Goal: Transaction & Acquisition: Purchase product/service

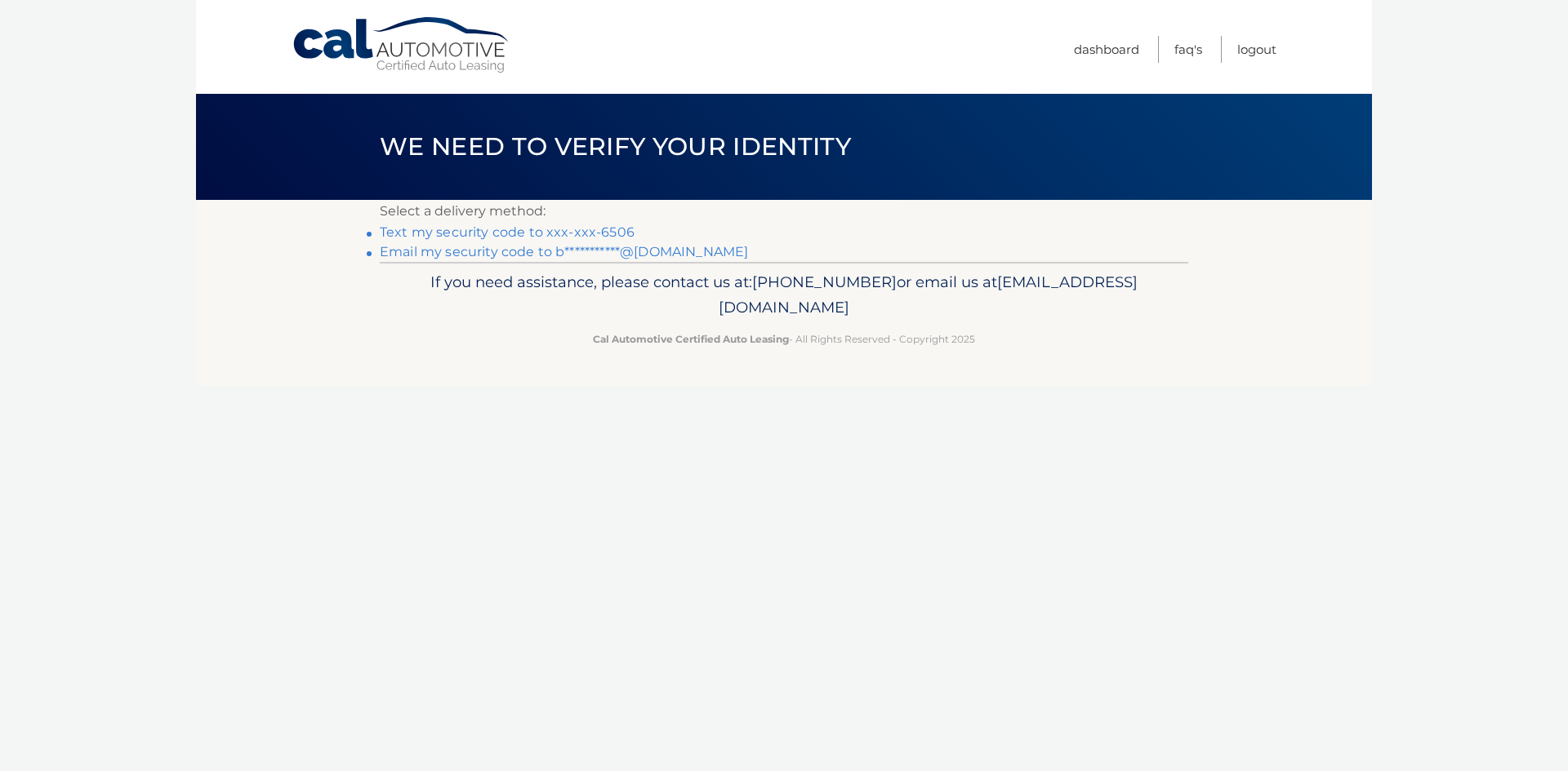
click at [509, 232] on link "Text my security code to xxx-xxx-6506" at bounding box center [506, 232] width 255 height 16
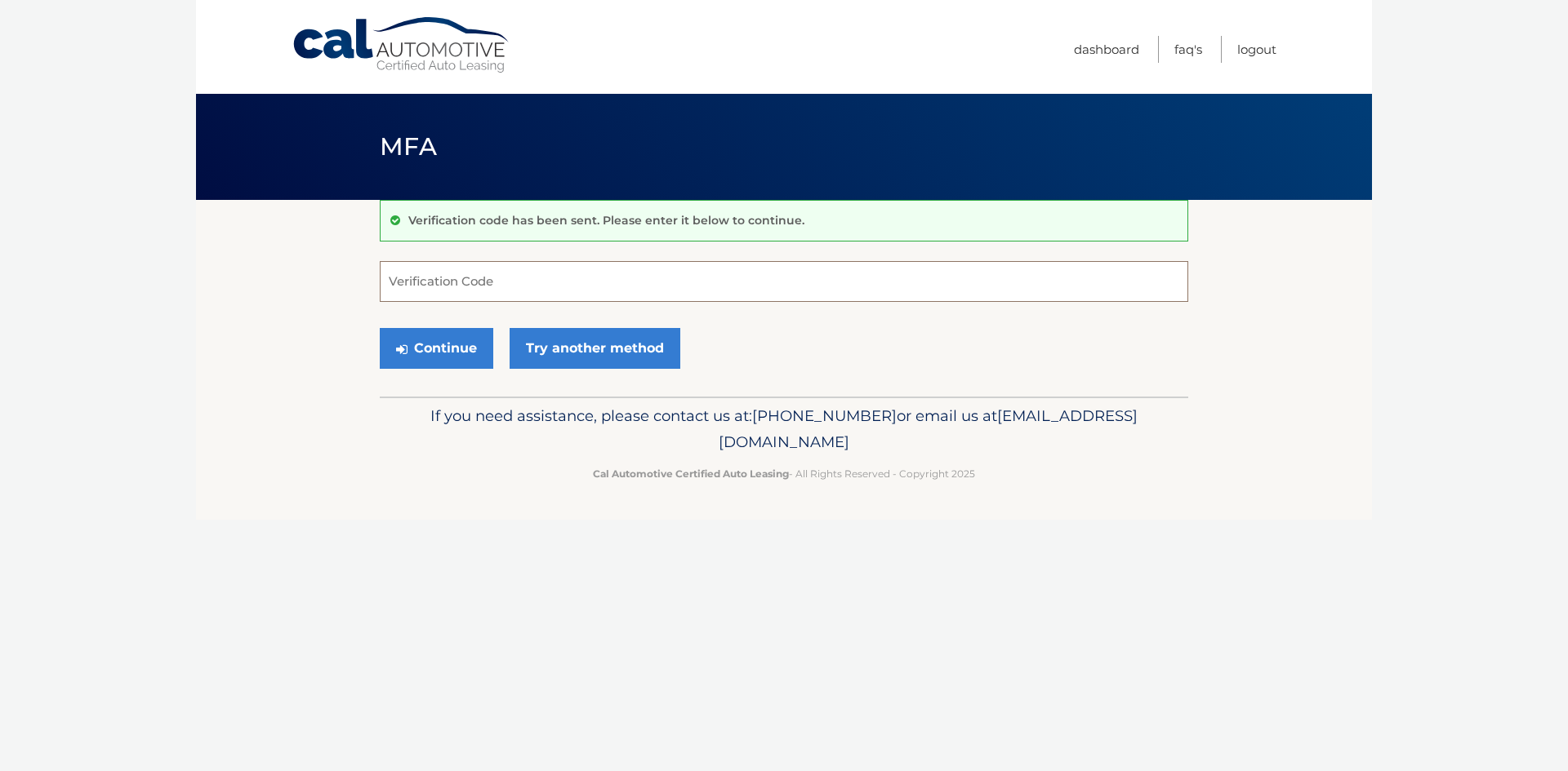
click at [525, 287] on input "Verification Code" at bounding box center [784, 281] width 808 height 41
type input "633284"
click at [480, 342] on button "Continue" at bounding box center [436, 348] width 114 height 41
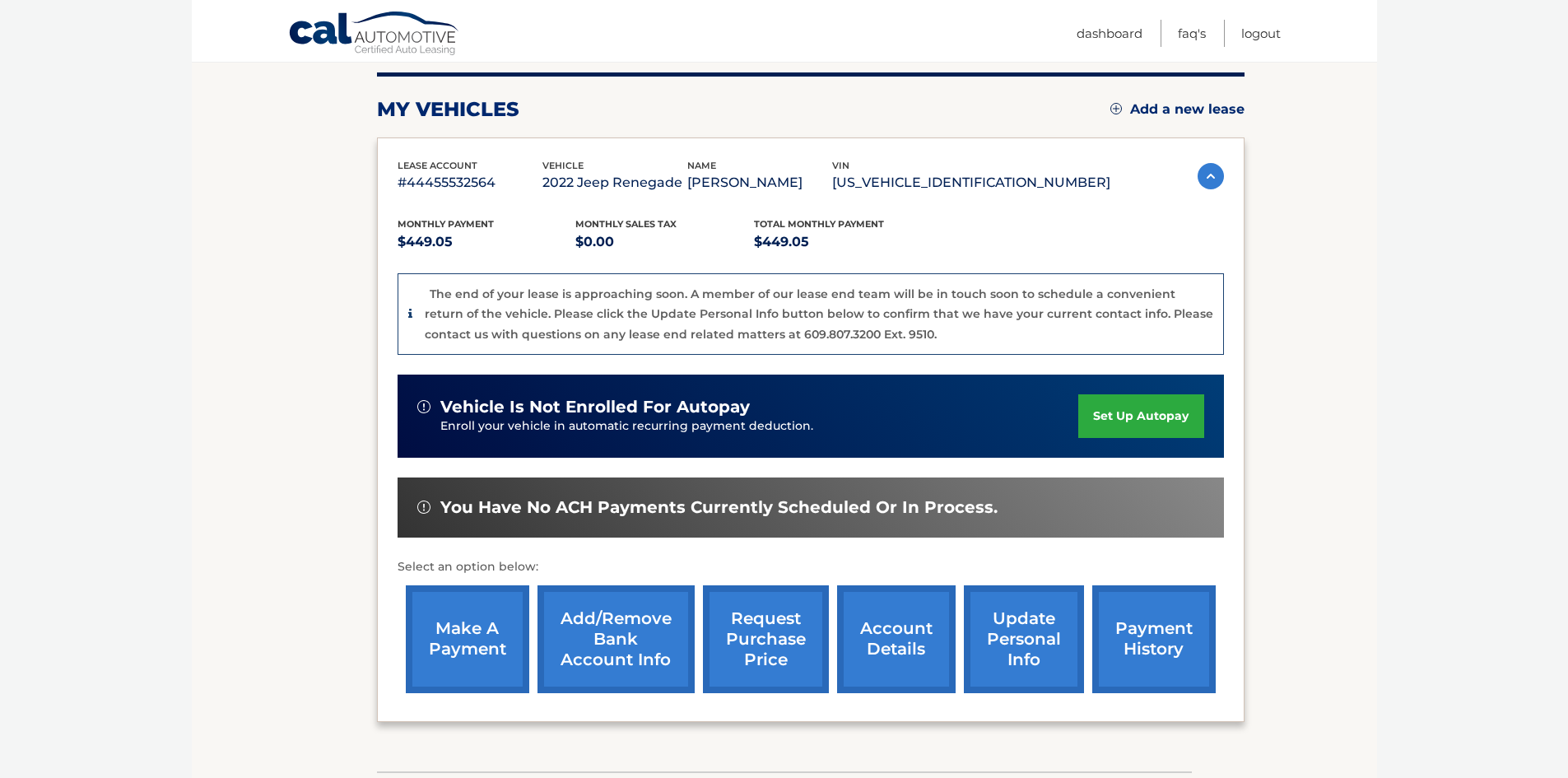
scroll to position [247, 0]
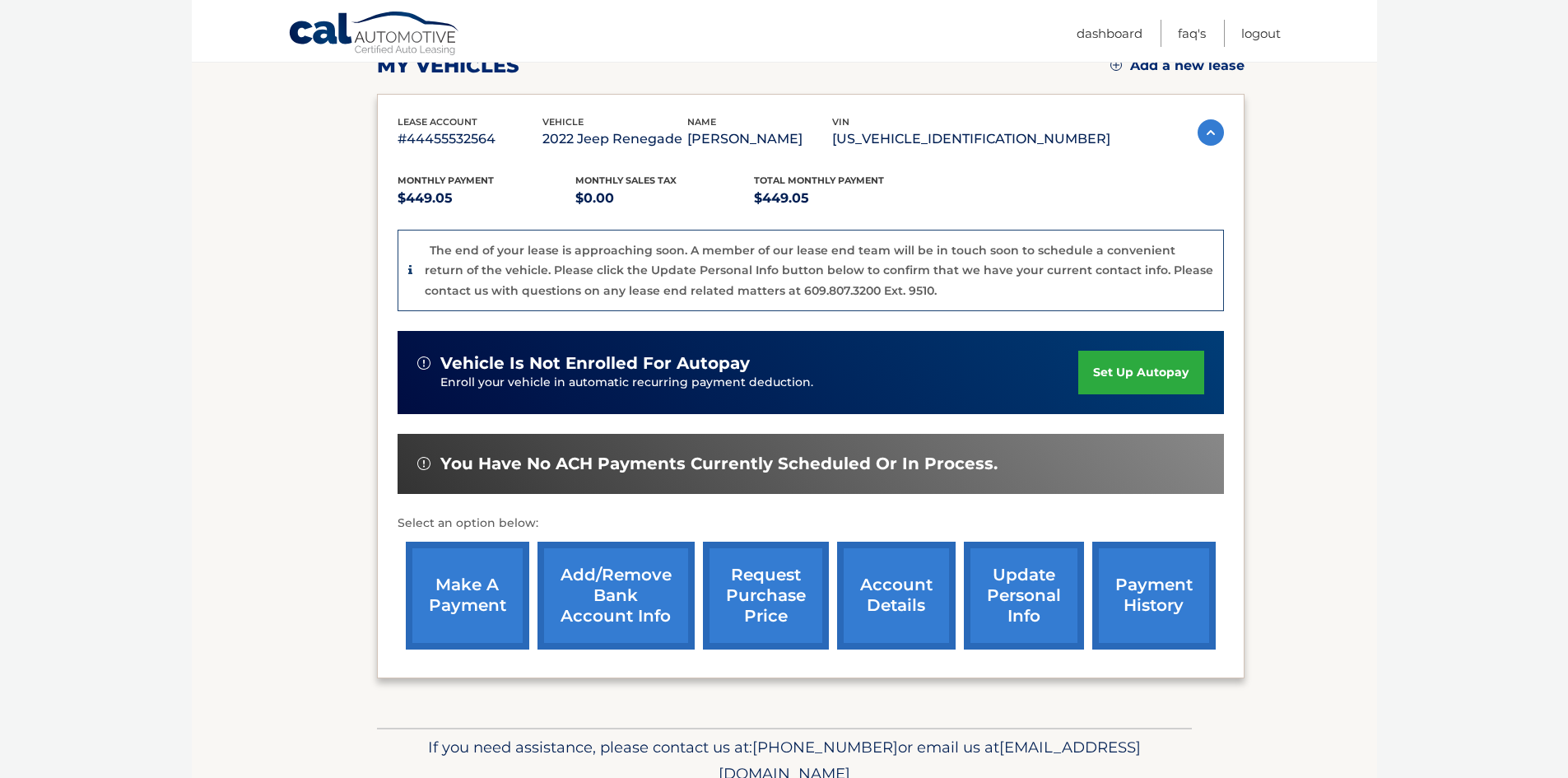
click at [461, 589] on link "make a payment" at bounding box center [467, 595] width 124 height 108
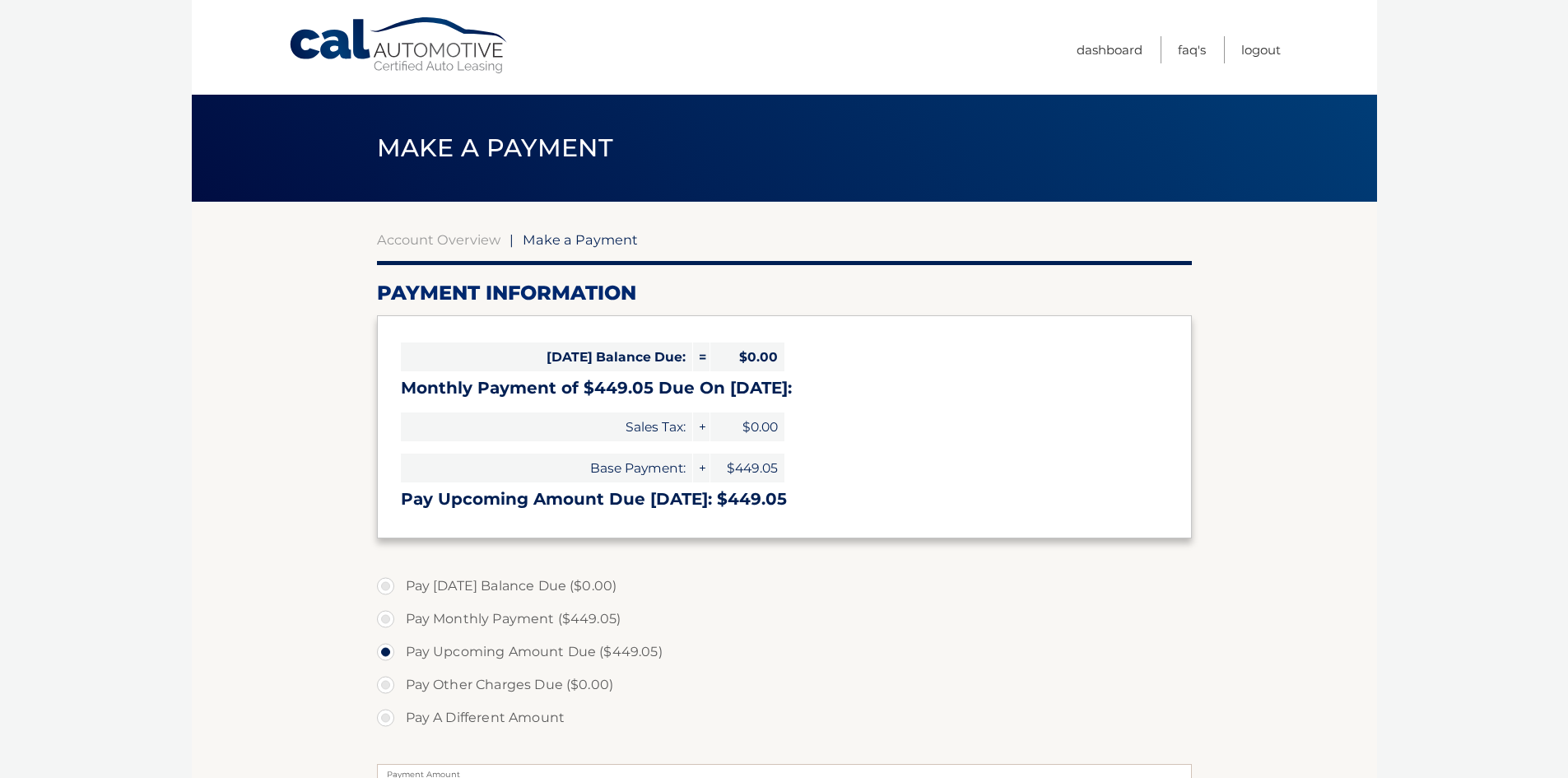
select select "ZDQyZTQ2YjQtNzRiMi00MmZhLTljYzYtMGU4ZDZhZGEwOGEw"
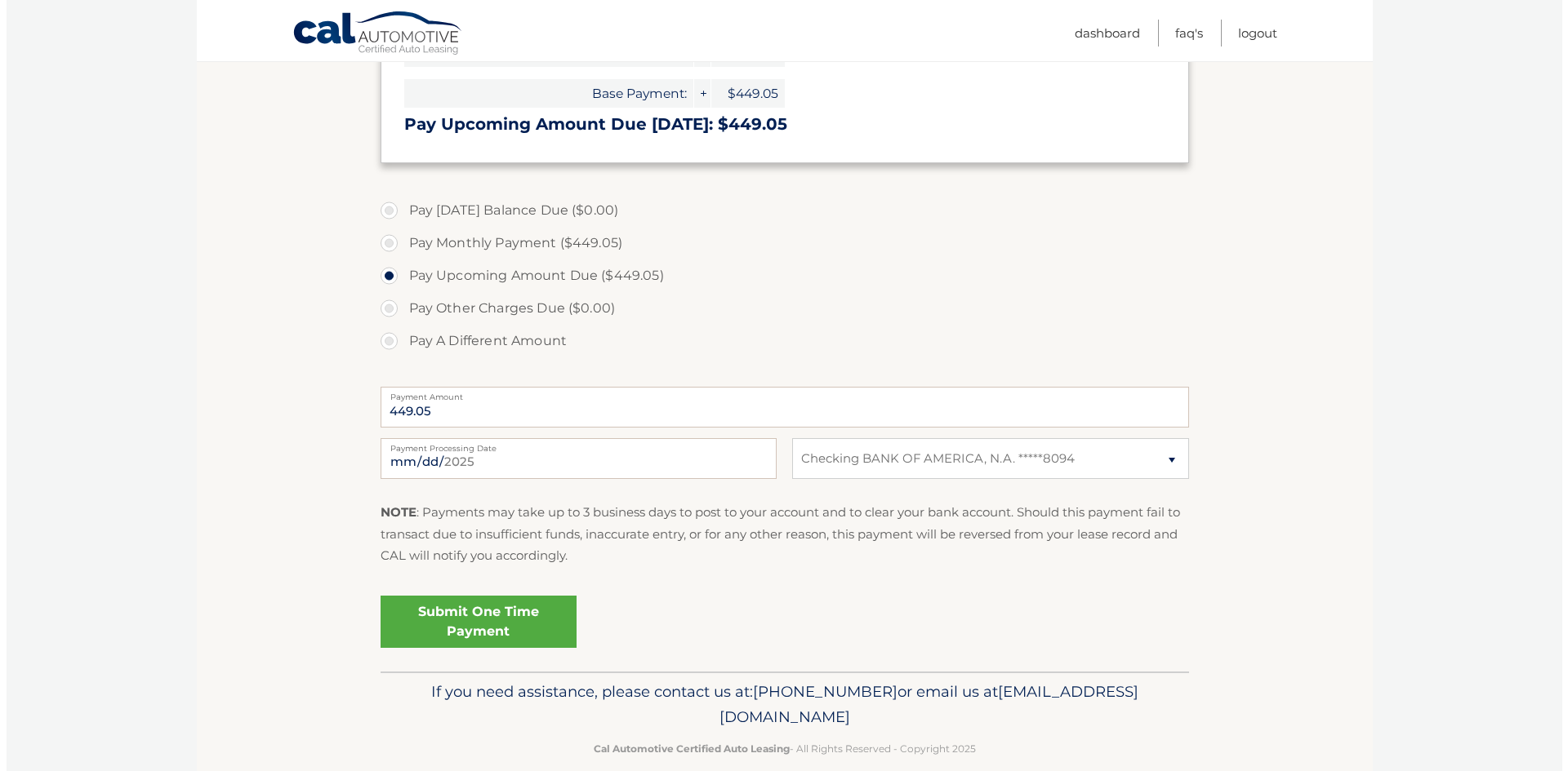
scroll to position [395, 0]
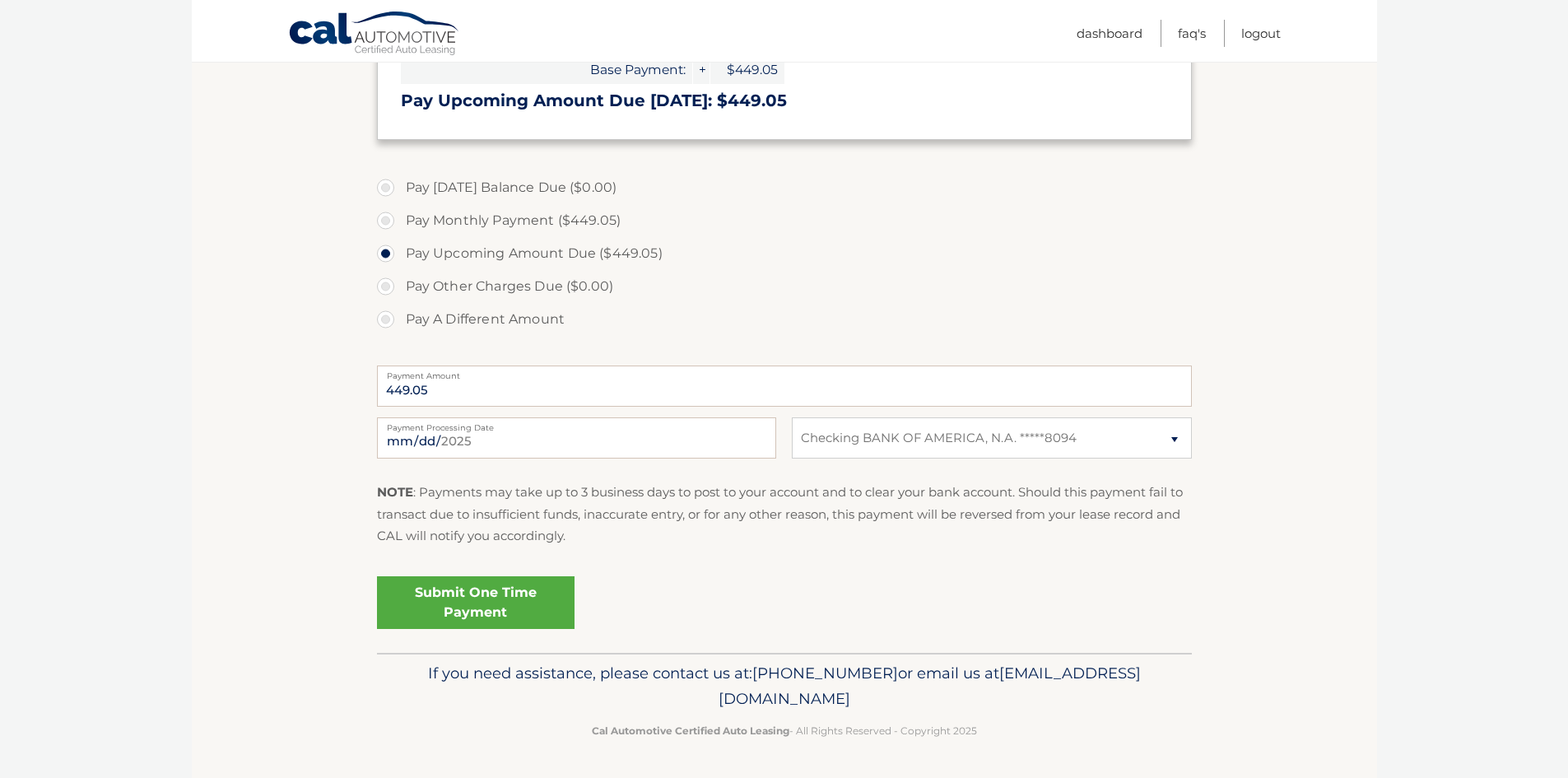
click at [487, 605] on link "Submit One Time Payment" at bounding box center [476, 603] width 198 height 53
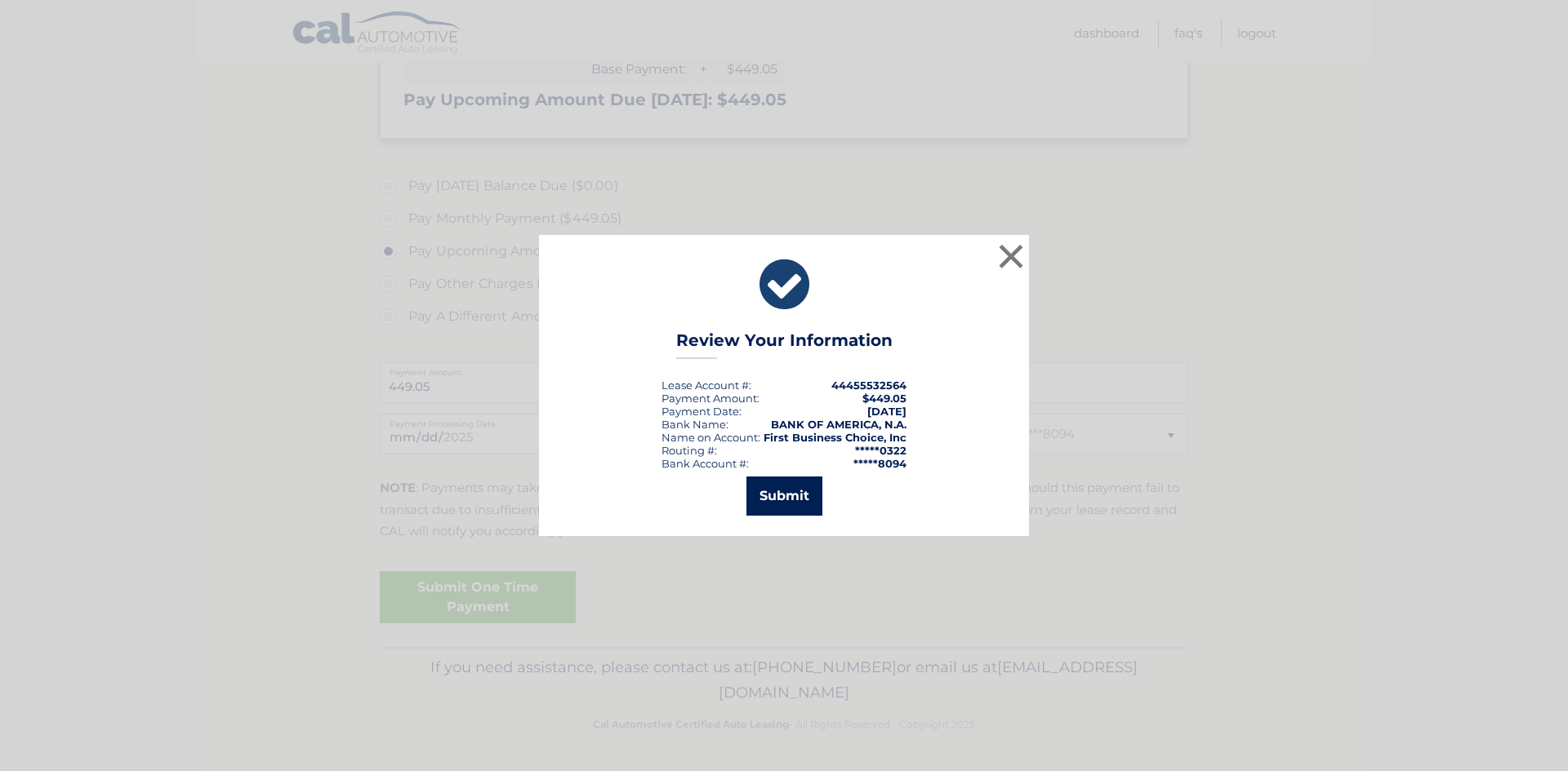
click at [767, 492] on button "Submit" at bounding box center [784, 496] width 76 height 39
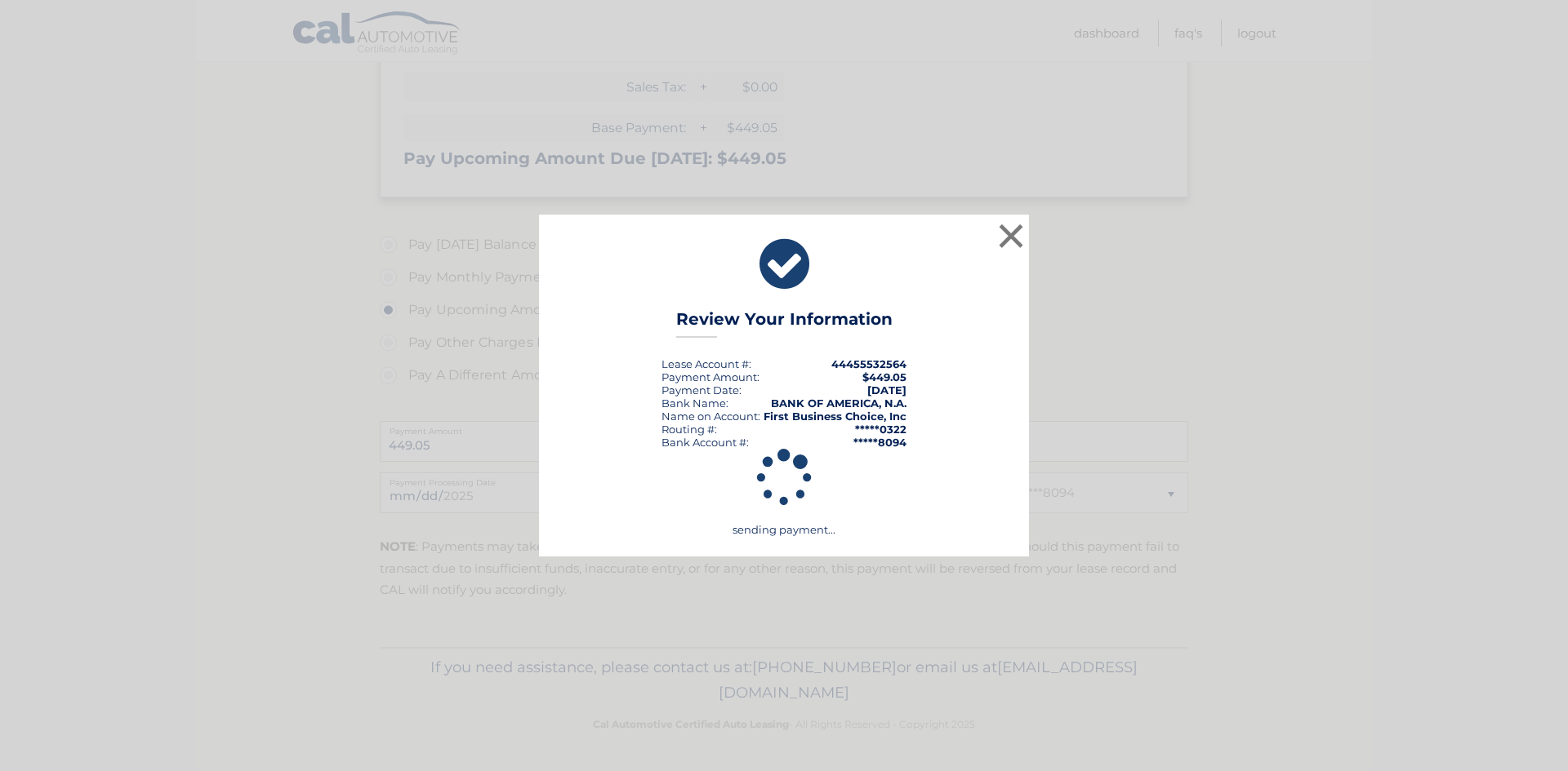
scroll to position [336, 0]
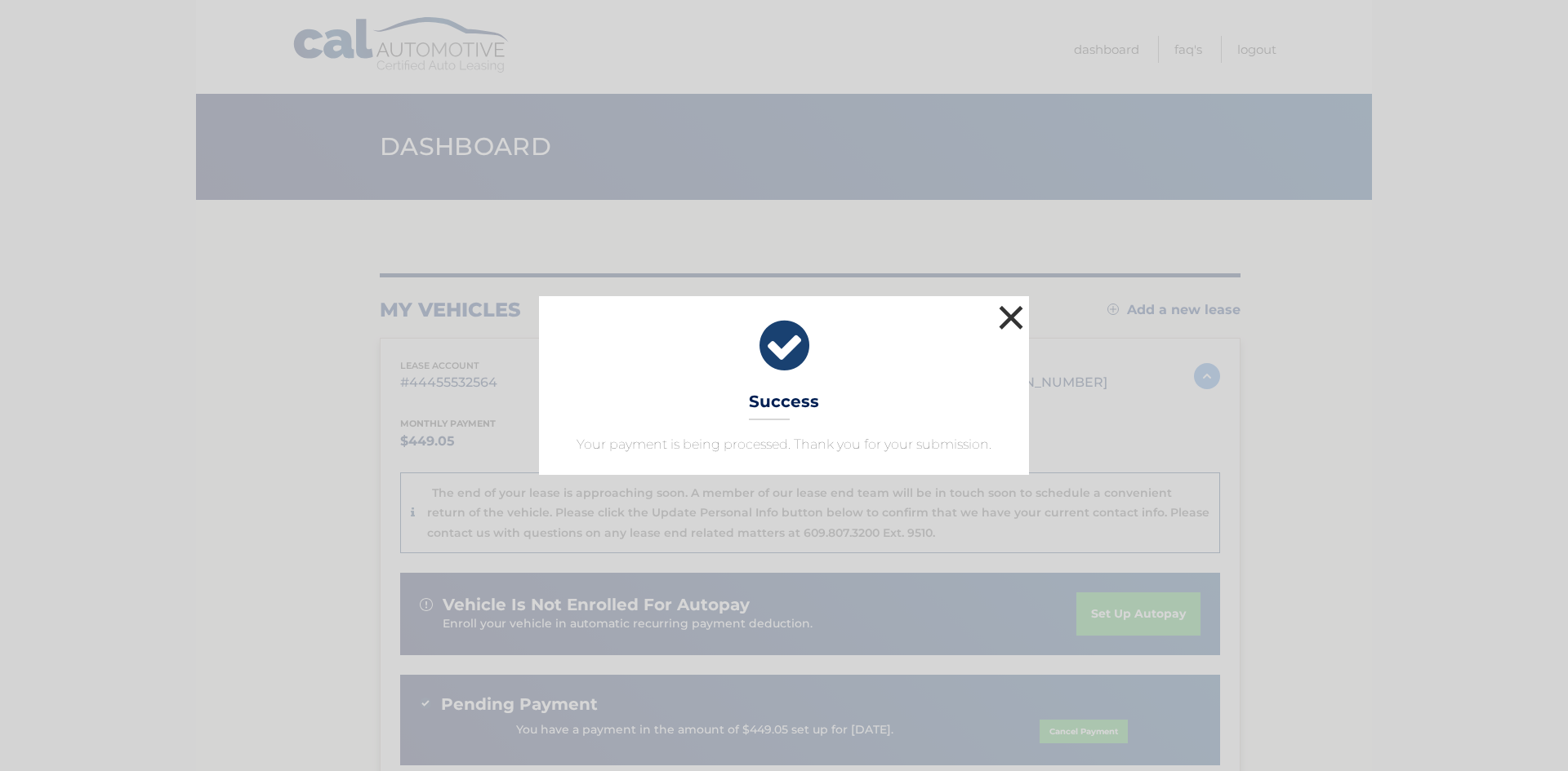
click at [1007, 313] on button "×" at bounding box center [1011, 318] width 33 height 33
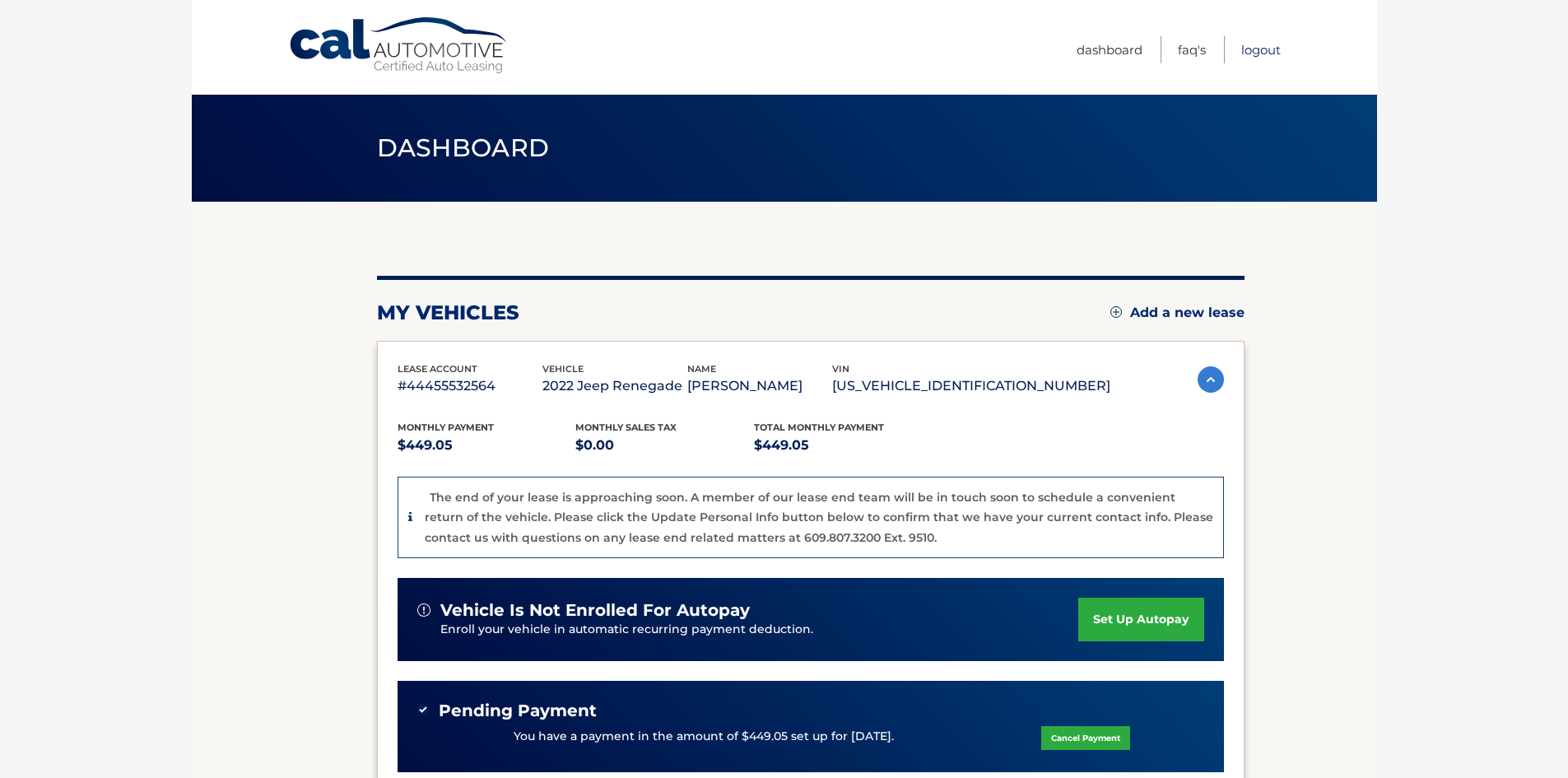
click at [1261, 48] on link "Logout" at bounding box center [1261, 49] width 39 height 27
